Goal: Task Accomplishment & Management: Check status

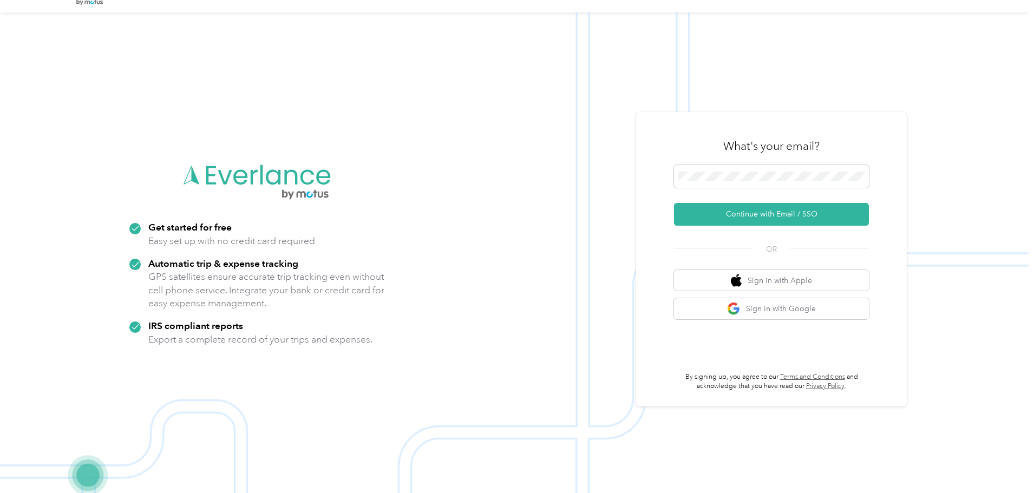
scroll to position [35, 0]
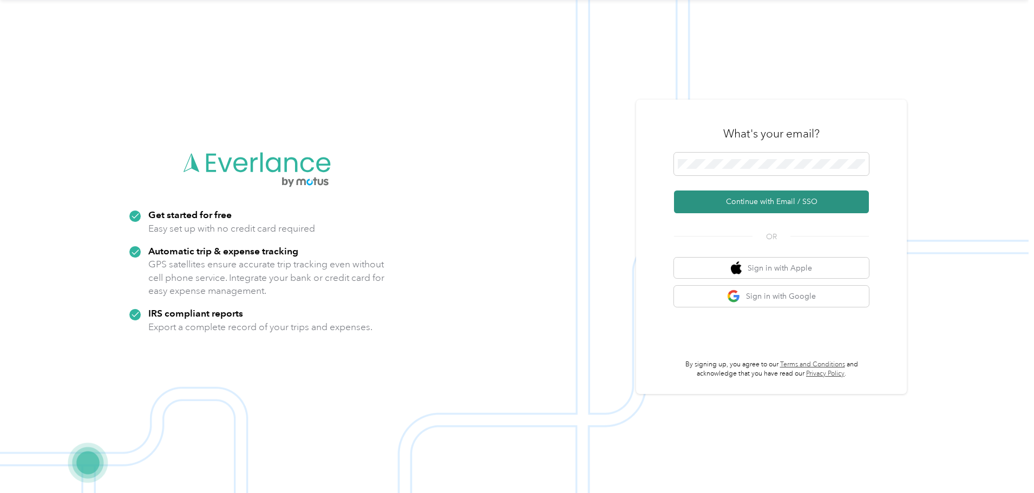
click at [759, 206] on button "Continue with Email / SSO" at bounding box center [771, 202] width 195 height 23
click at [773, 208] on button "Continue with Email / SSO" at bounding box center [771, 202] width 195 height 23
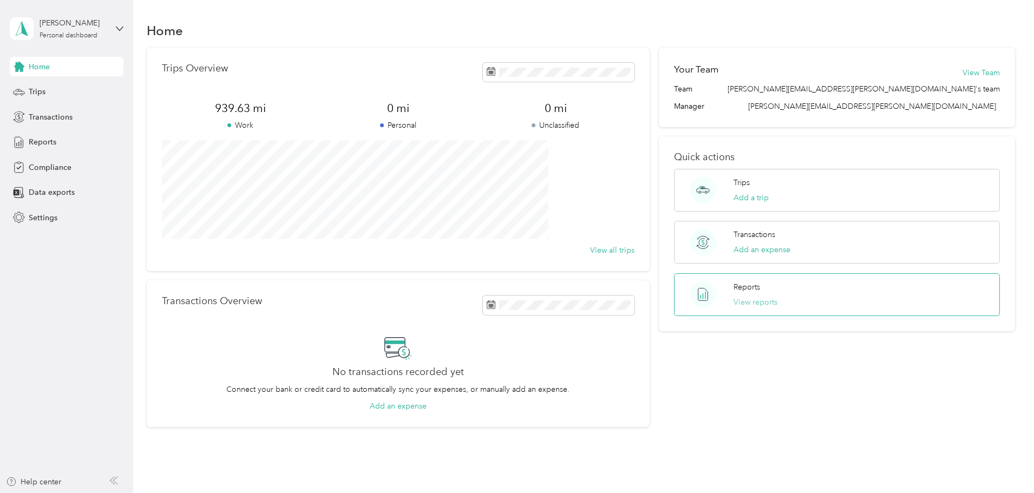
click at [747, 298] on button "View reports" at bounding box center [756, 302] width 44 height 11
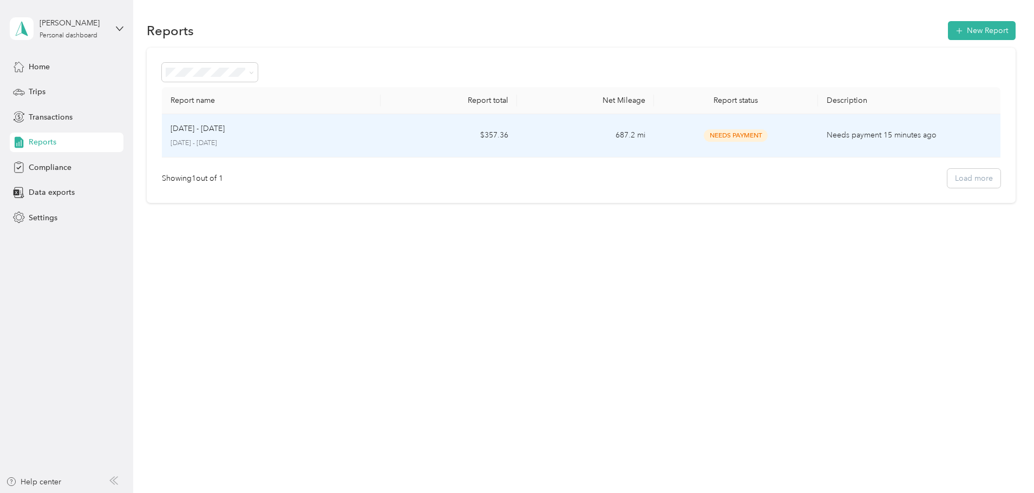
click at [828, 134] on p "Needs payment 15 minutes ago" at bounding box center [909, 135] width 165 height 12
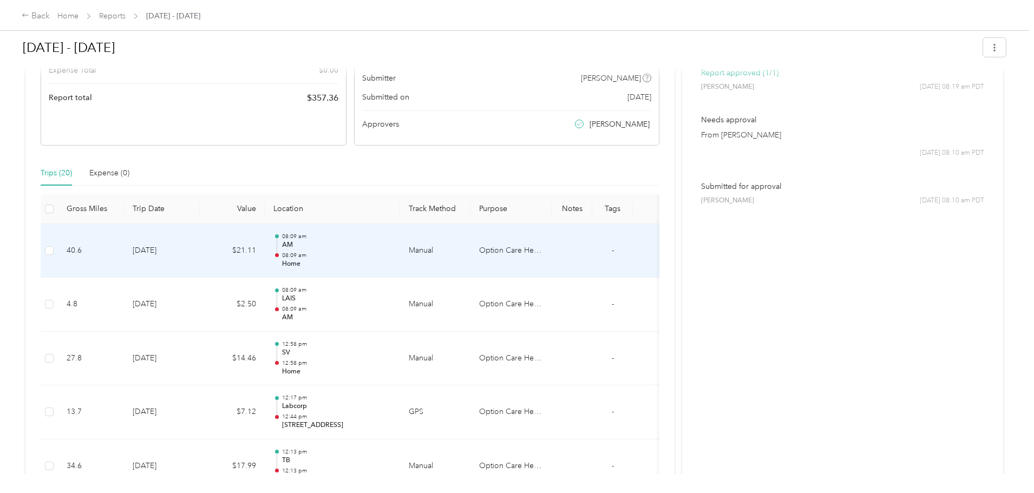
scroll to position [156, 0]
